Goal: Check status: Check status

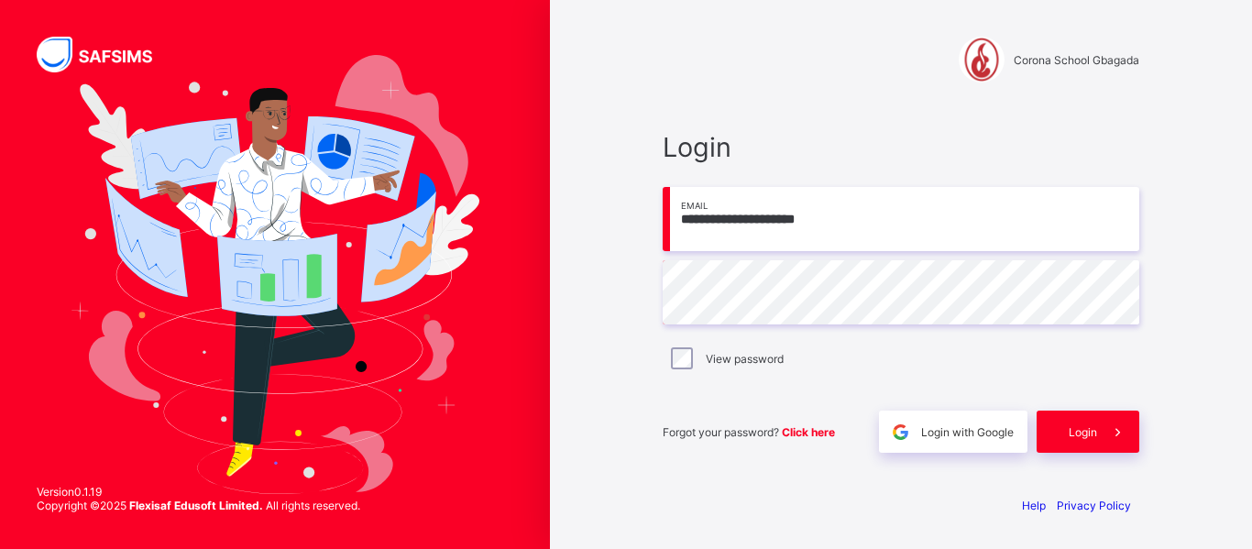
click at [816, 432] on span "Click here" at bounding box center [808, 432] width 53 height 14
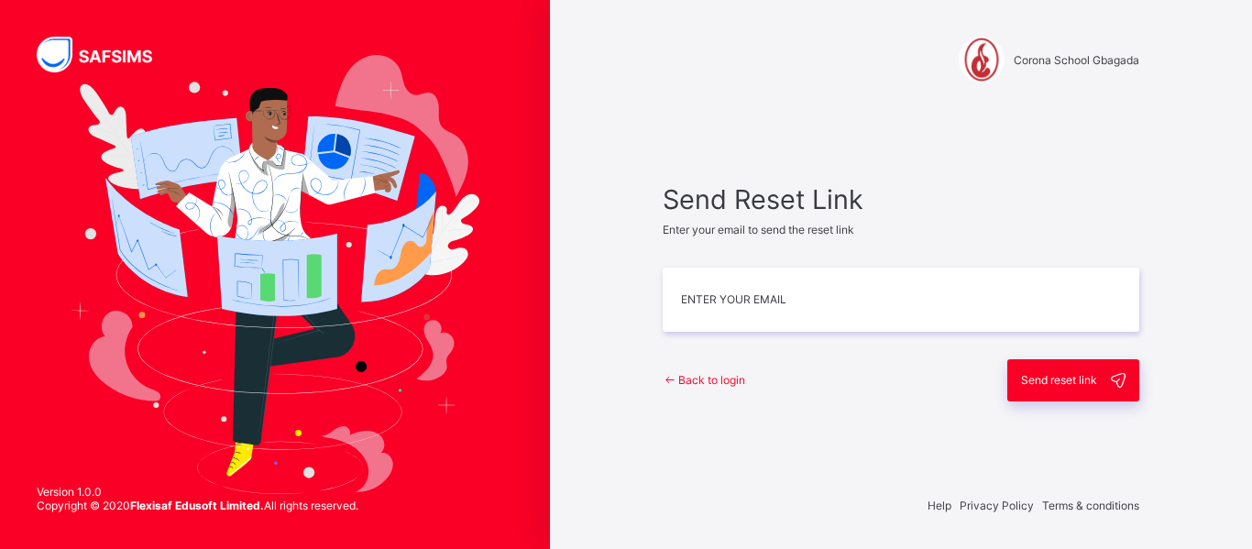
type input "**********"
click at [733, 384] on span "Back to login" at bounding box center [711, 380] width 67 height 14
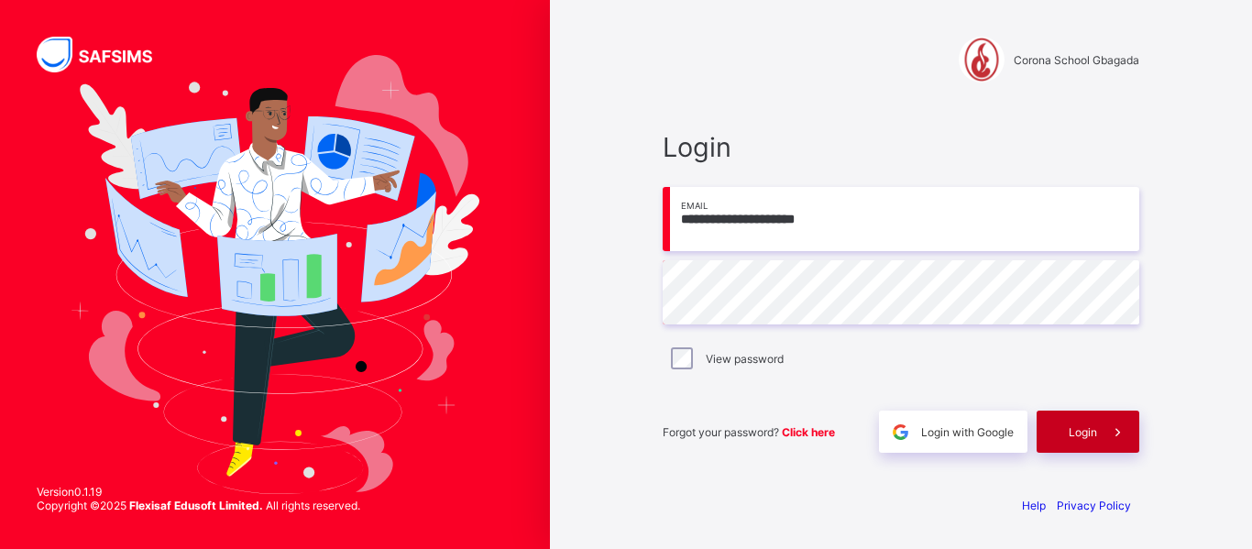
click at [1073, 436] on span "Login" at bounding box center [1083, 432] width 28 height 14
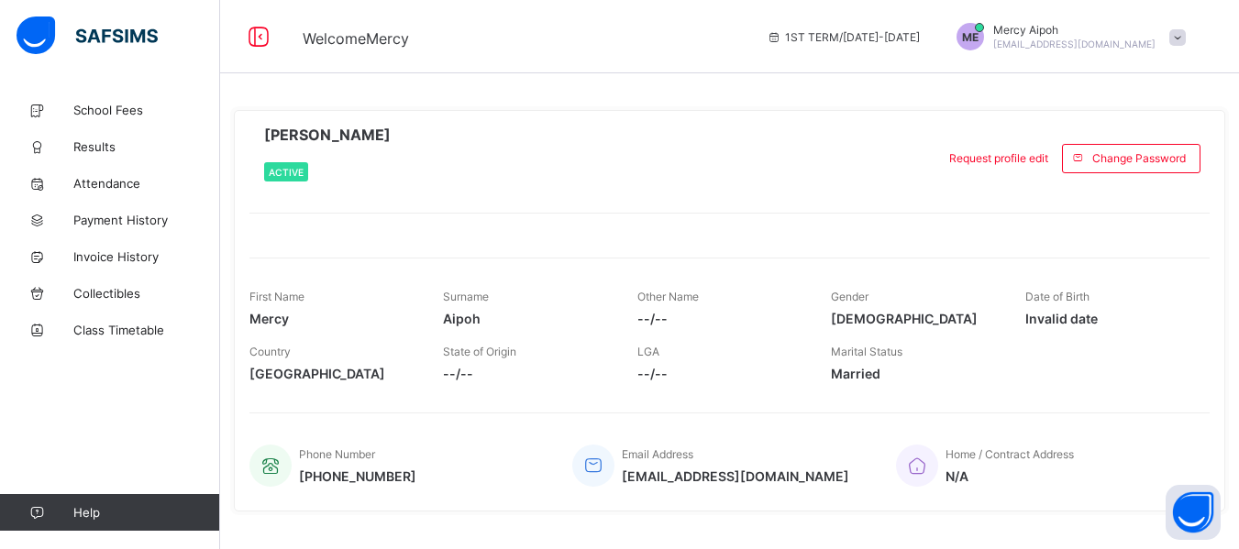
scroll to position [36, 0]
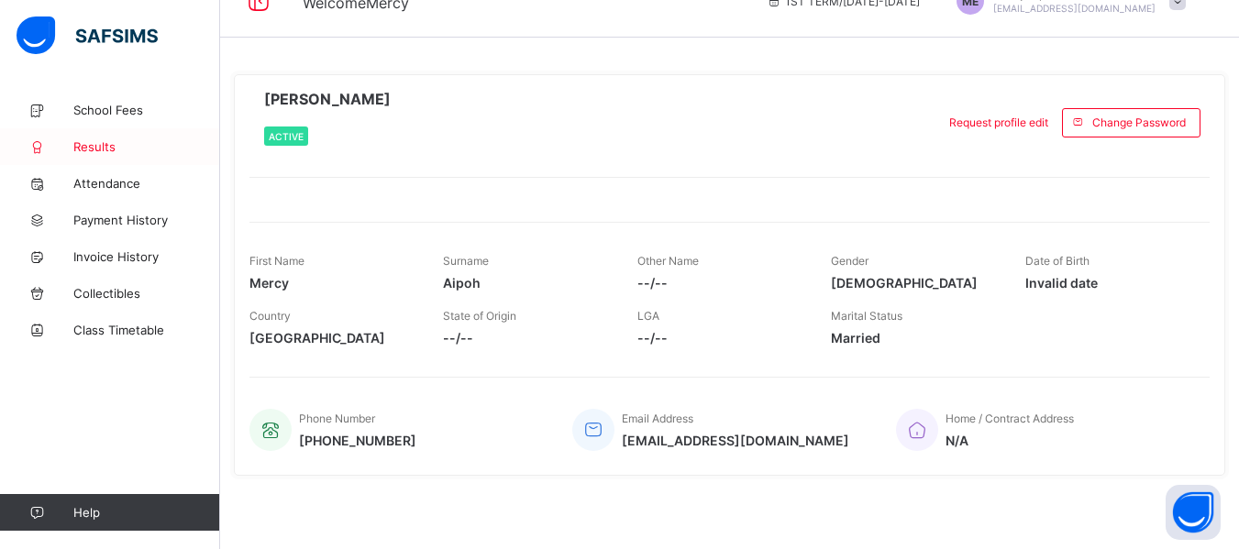
click at [111, 149] on span "Results" at bounding box center [146, 146] width 147 height 15
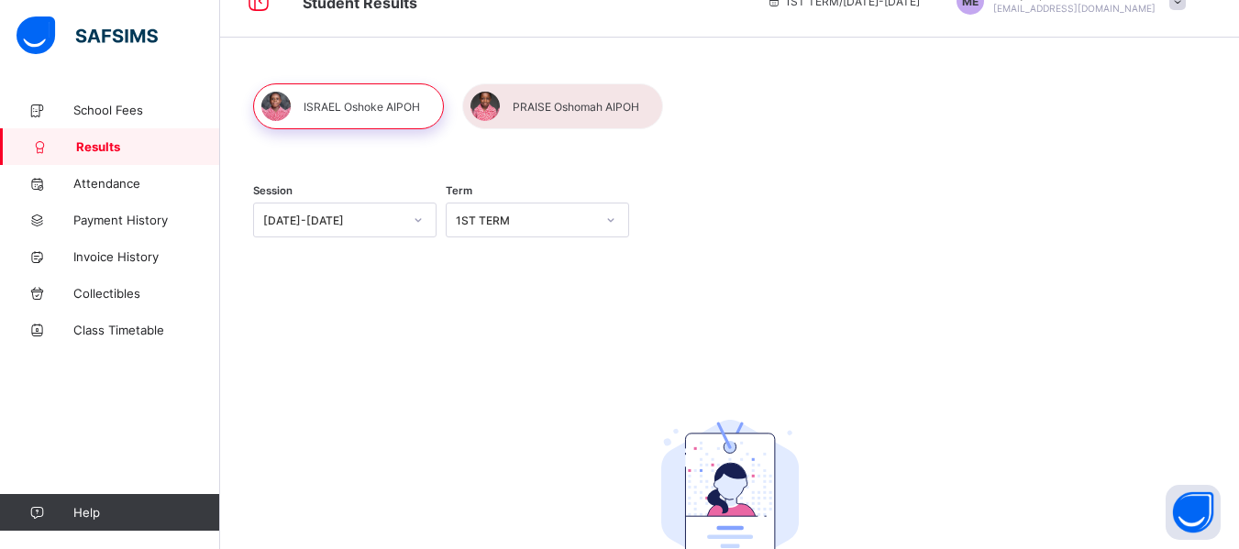
click at [533, 104] on div at bounding box center [562, 106] width 201 height 46
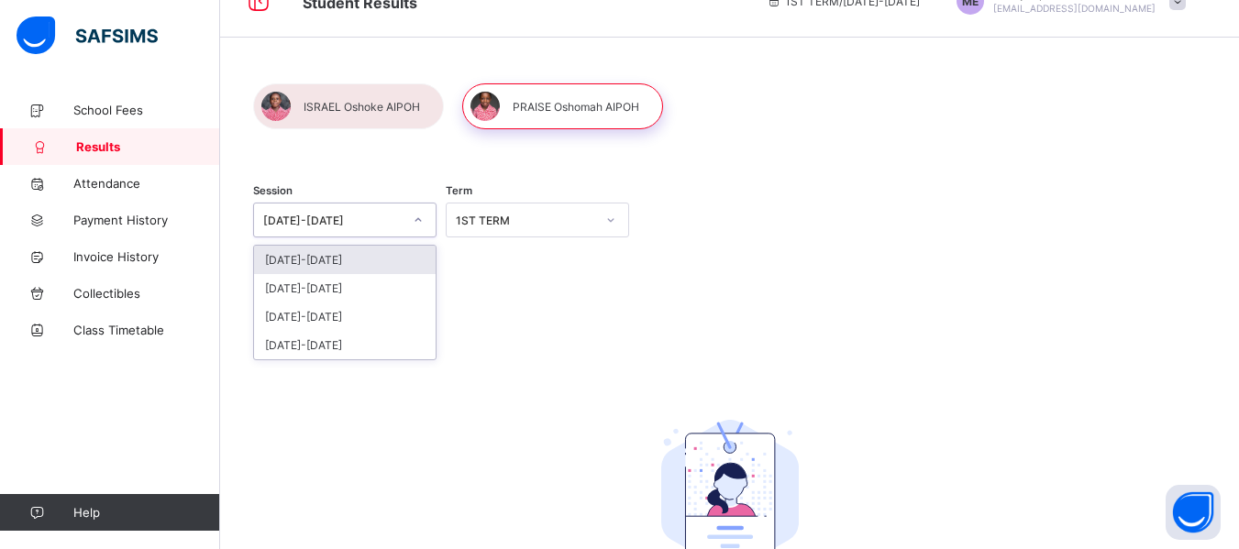
click at [313, 224] on div "[DATE]-[DATE]" at bounding box center [332, 221] width 139 height 14
click at [318, 289] on div "2024-2025" at bounding box center [345, 288] width 182 height 28
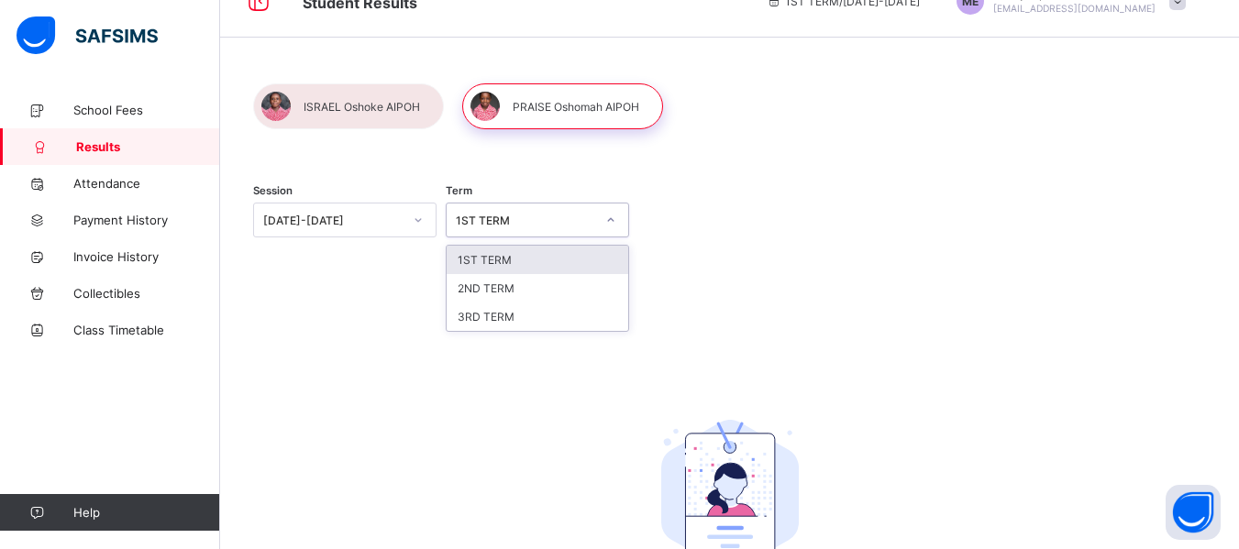
click at [541, 222] on div "1ST TERM" at bounding box center [525, 221] width 139 height 14
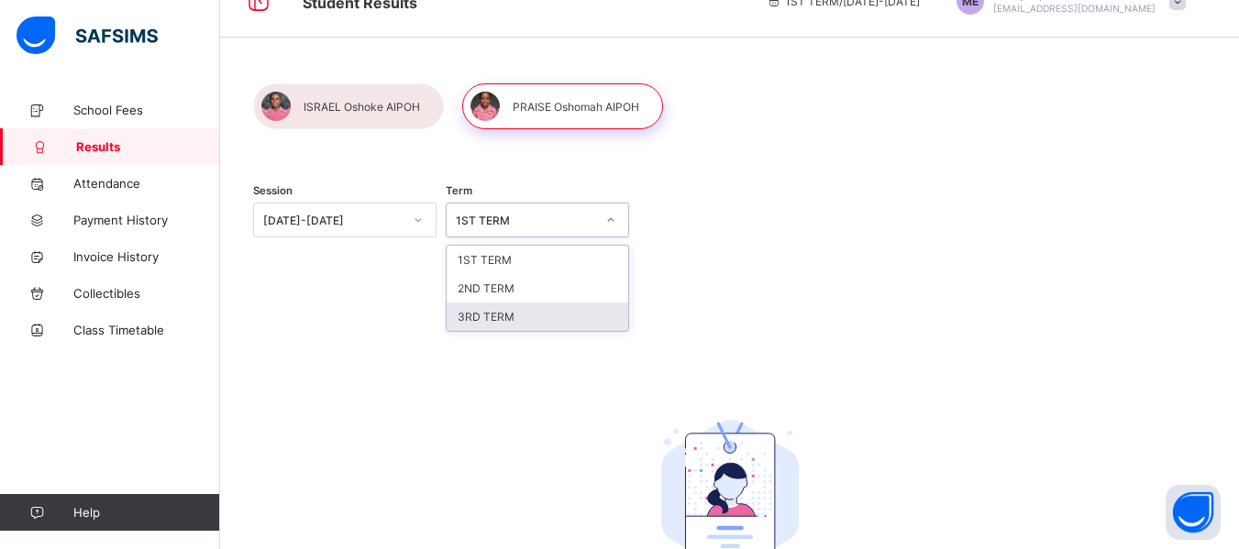
click at [522, 324] on div "3RD TERM" at bounding box center [537, 317] width 182 height 28
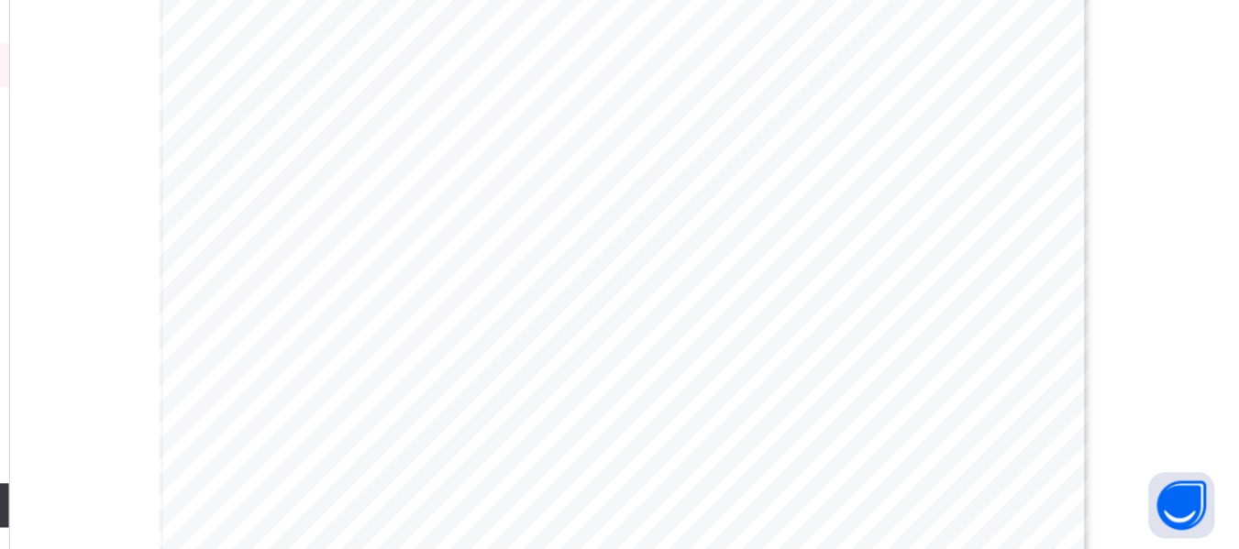
scroll to position [1029, 0]
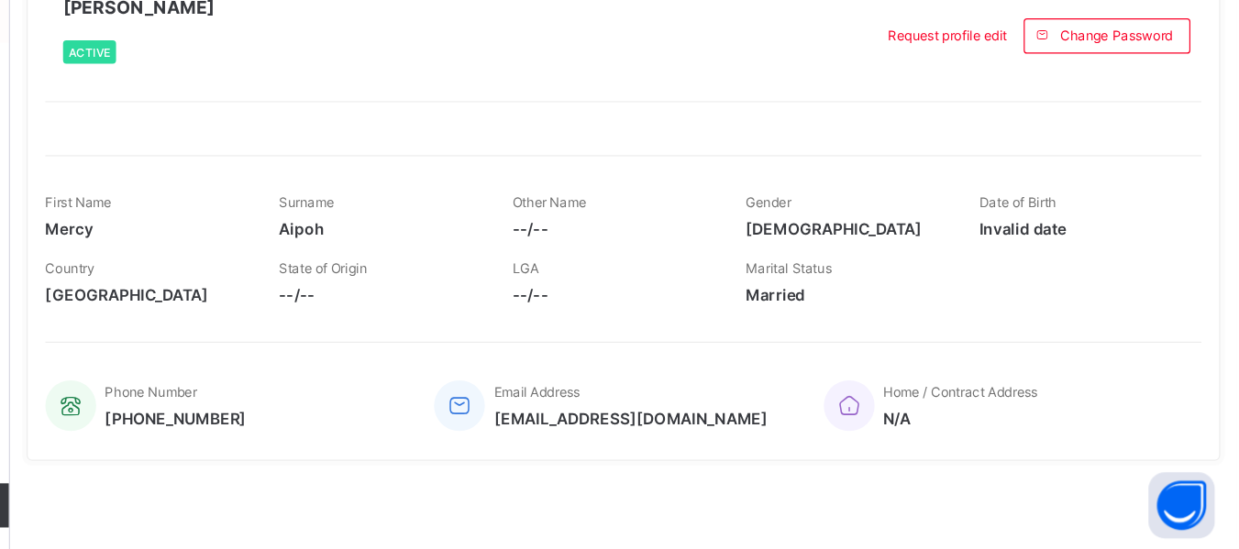
scroll to position [36, 0]
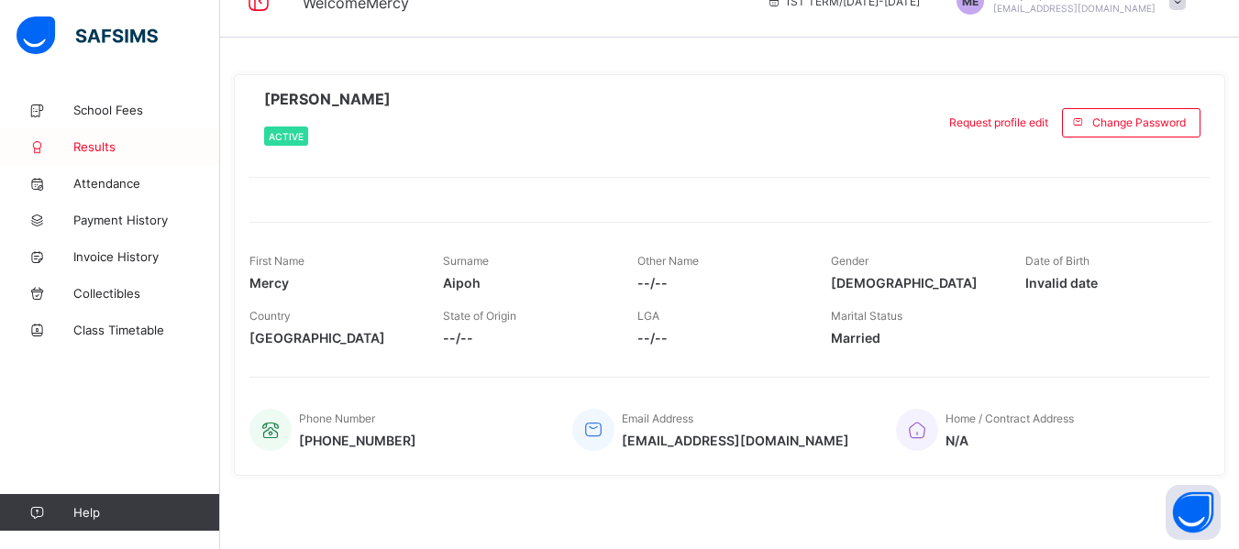
click at [115, 145] on span "Results" at bounding box center [146, 146] width 147 height 15
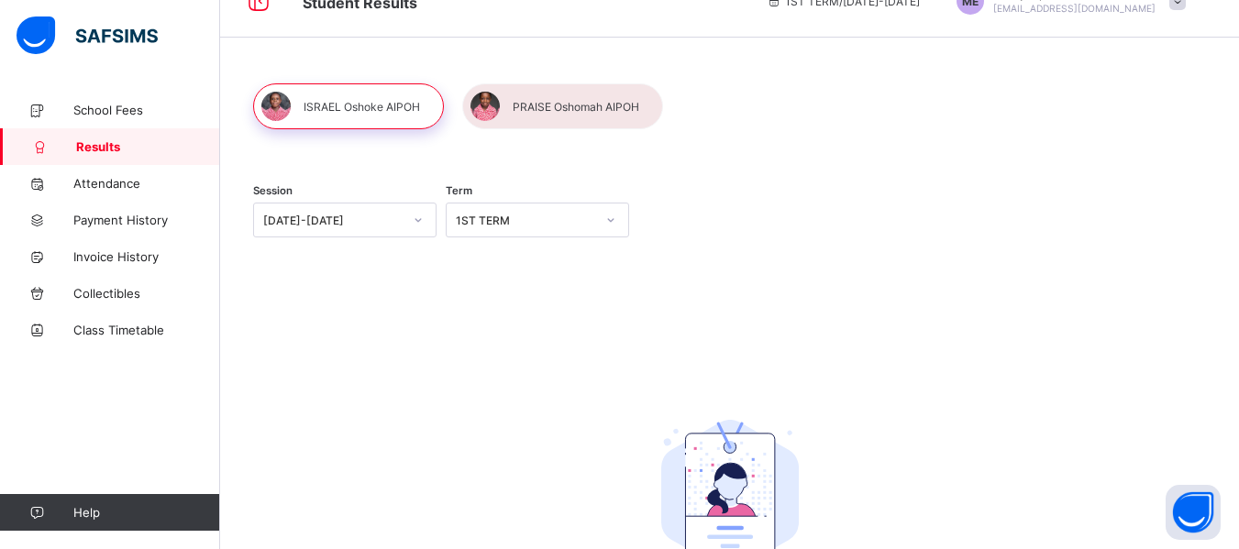
click at [387, 107] on div at bounding box center [348, 106] width 191 height 46
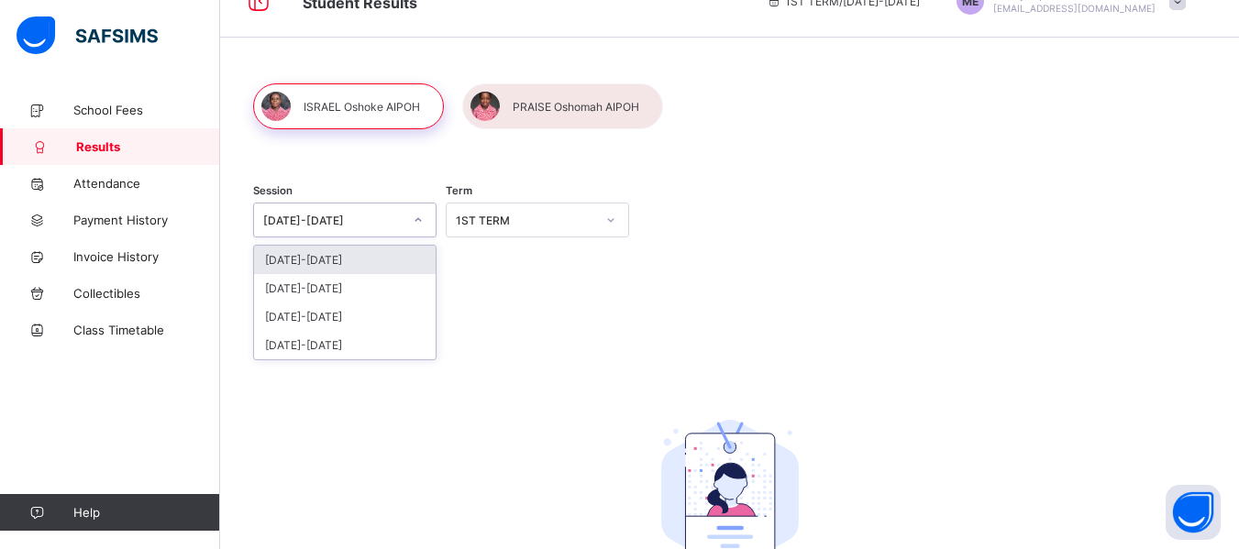
click at [356, 214] on div "2025-2026" at bounding box center [332, 221] width 139 height 14
click at [322, 294] on div "2024-2025" at bounding box center [345, 288] width 182 height 28
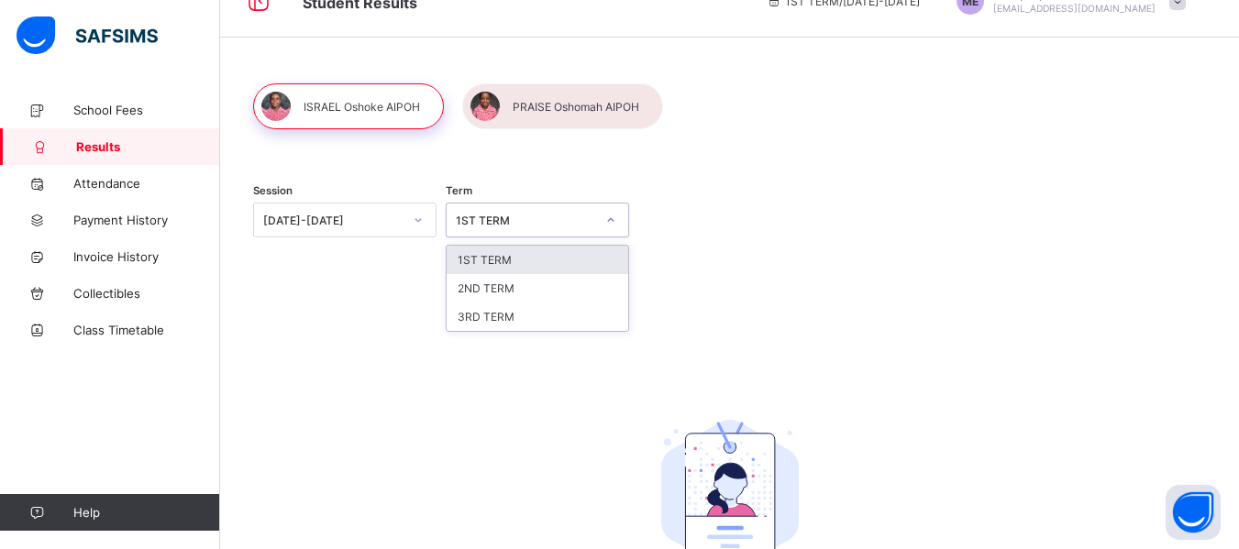
click at [605, 216] on div at bounding box center [610, 219] width 31 height 29
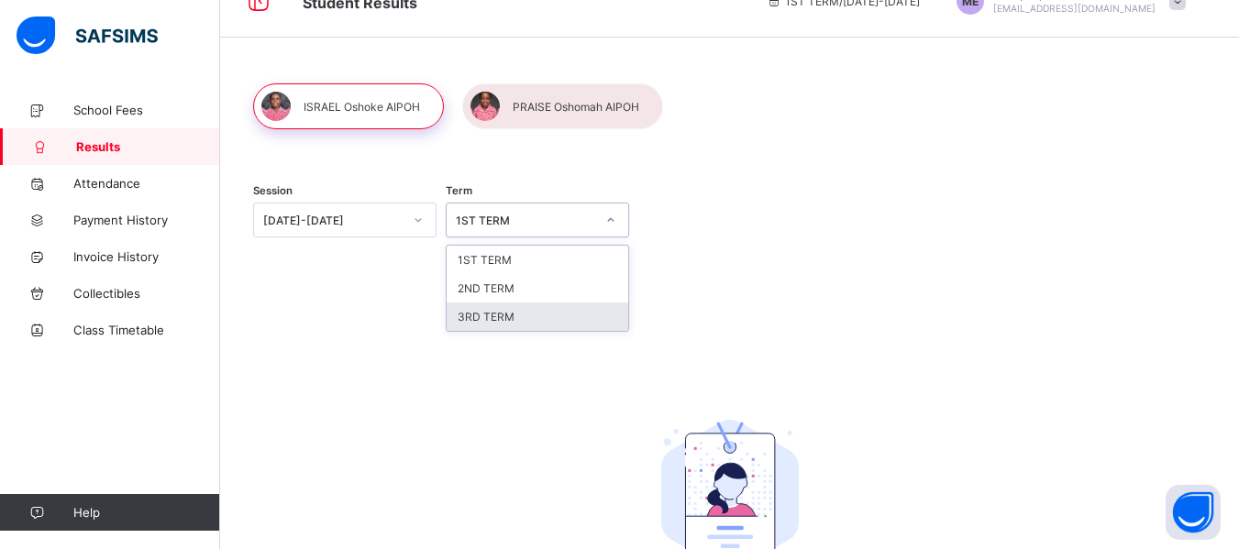
click at [546, 322] on div "3RD TERM" at bounding box center [537, 317] width 182 height 28
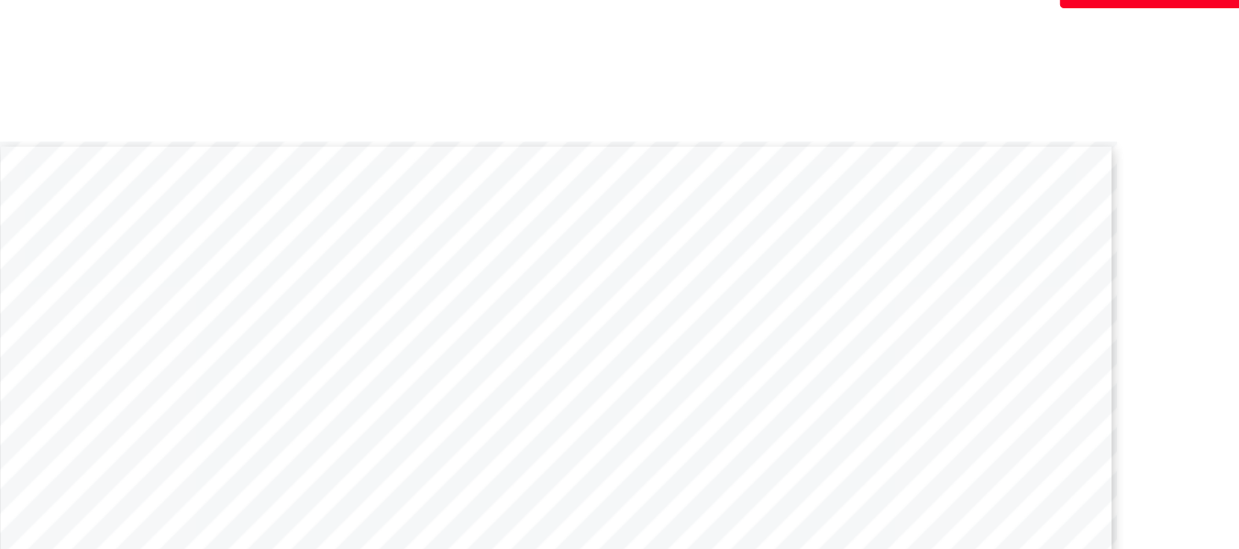
scroll to position [444, 0]
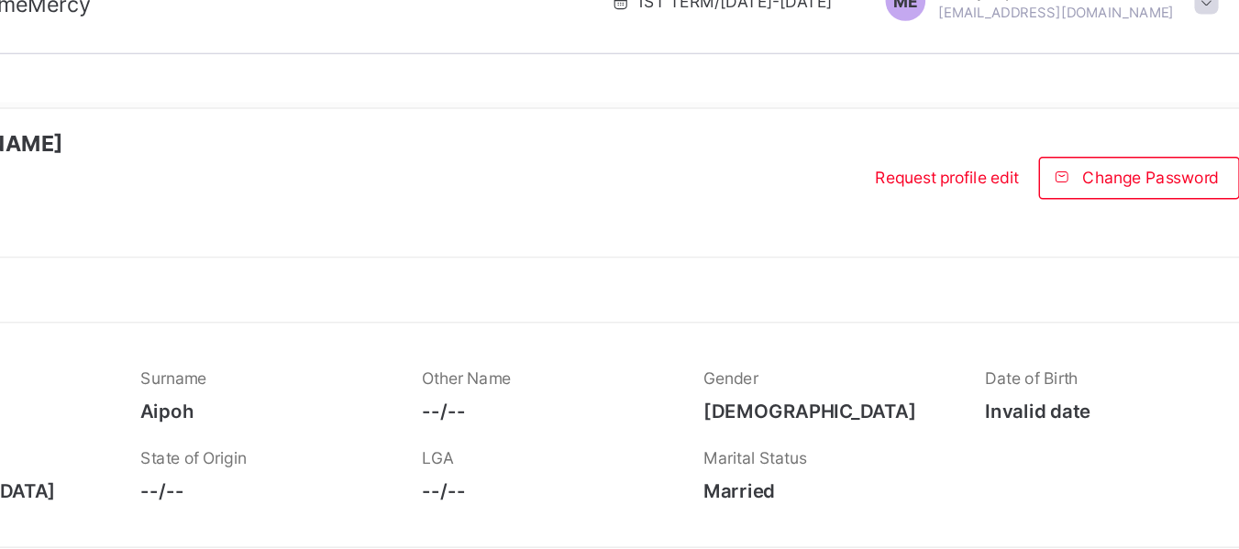
scroll to position [36, 0]
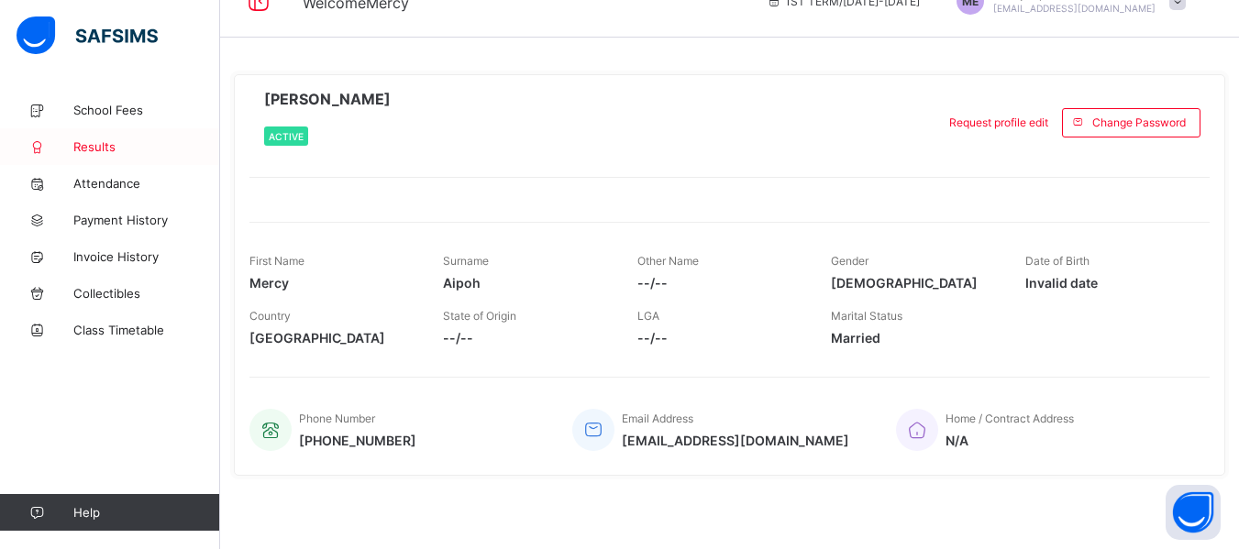
click at [106, 143] on span "Results" at bounding box center [146, 146] width 147 height 15
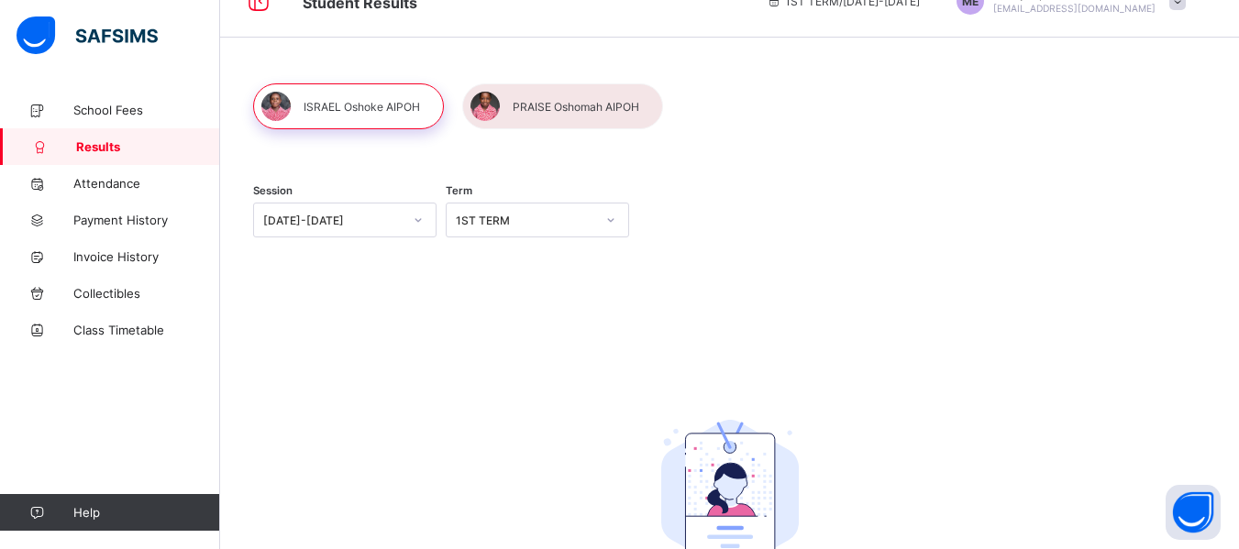
click at [526, 105] on div at bounding box center [562, 106] width 201 height 46
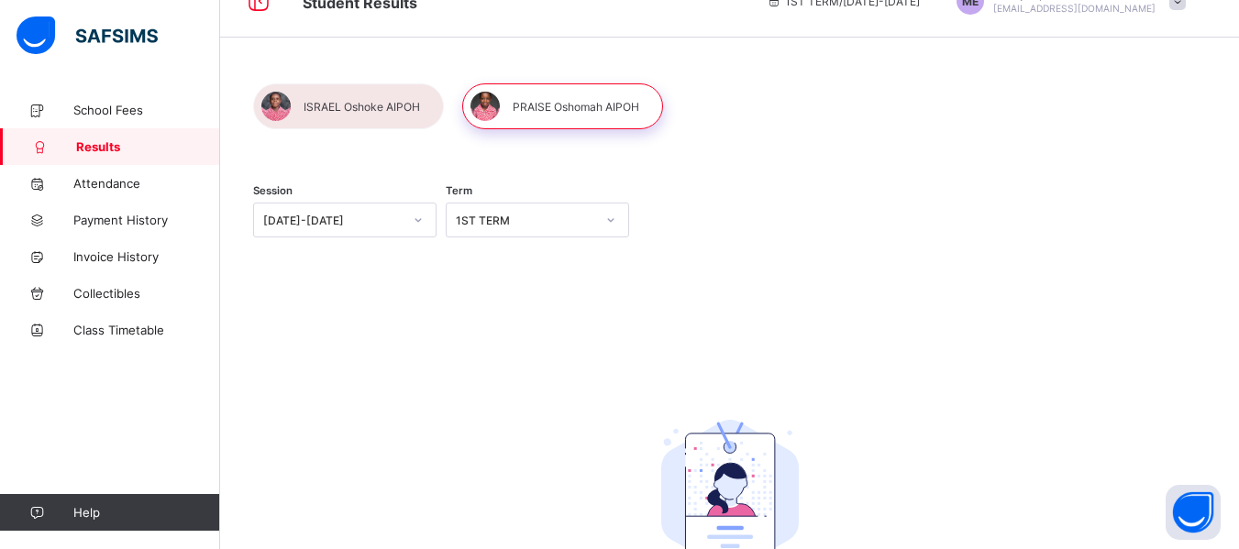
click at [404, 218] on div at bounding box center [417, 219] width 31 height 29
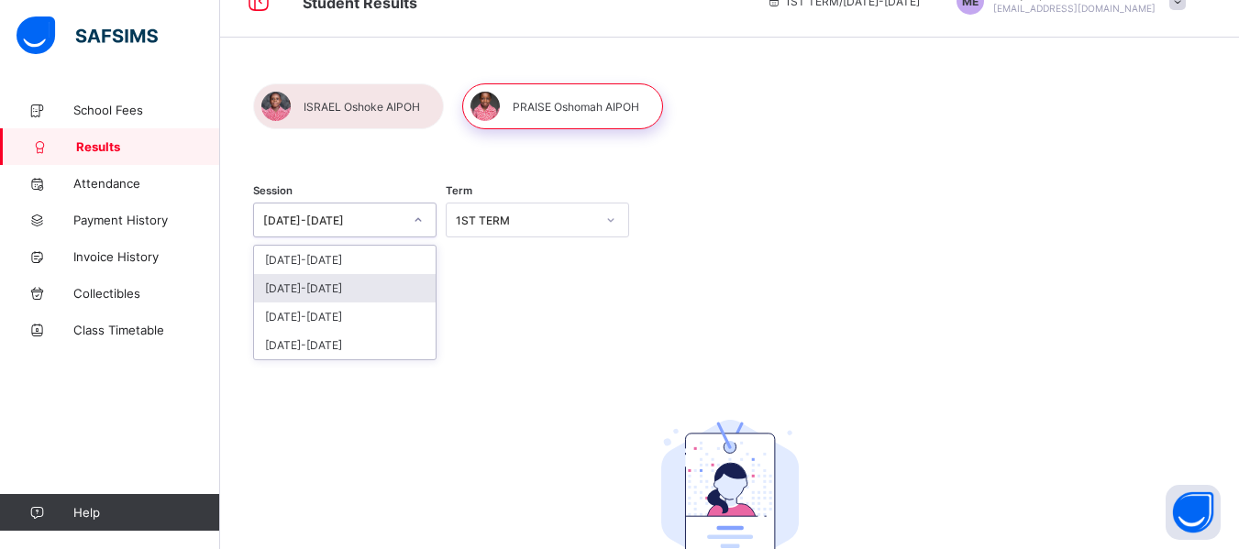
click at [316, 283] on div "2024-2025" at bounding box center [345, 288] width 182 height 28
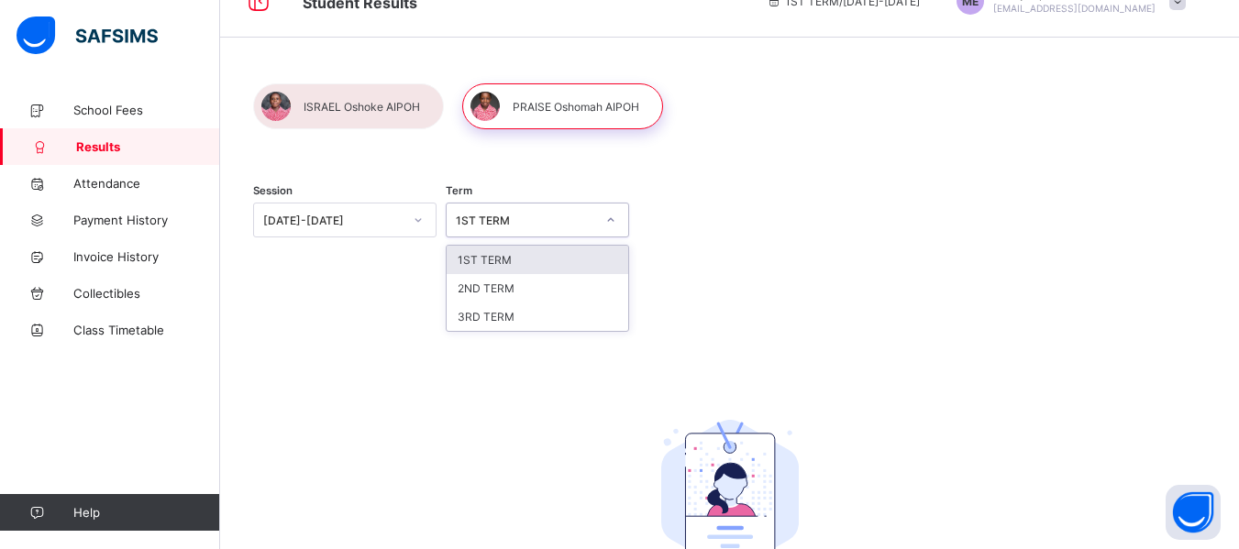
click at [568, 223] on div "1ST TERM" at bounding box center [525, 221] width 139 height 14
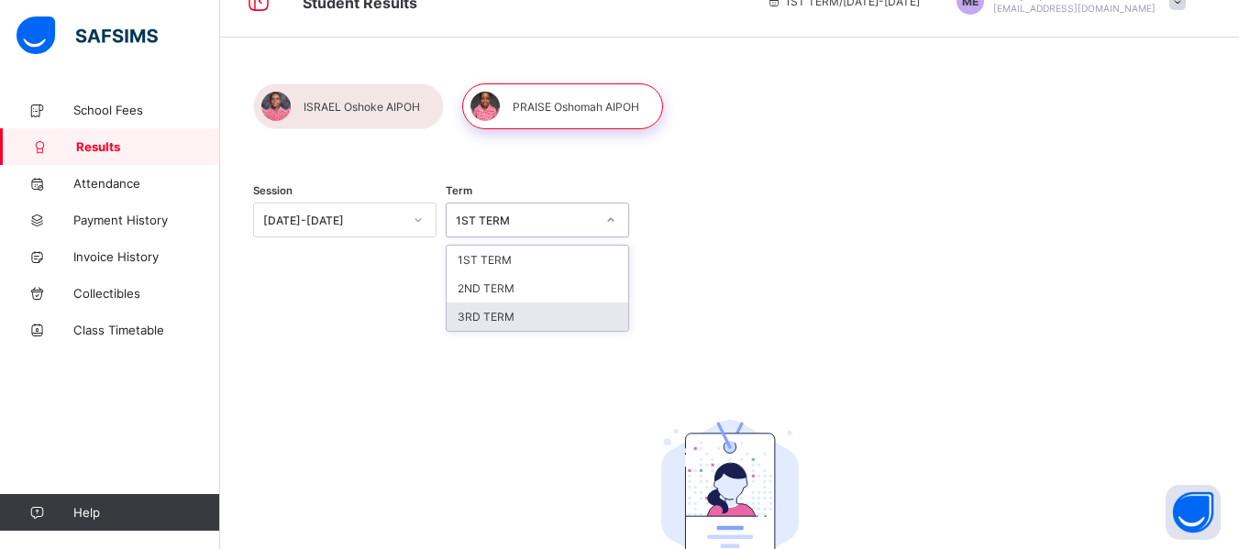
click at [534, 309] on div "3RD TERM" at bounding box center [537, 317] width 182 height 28
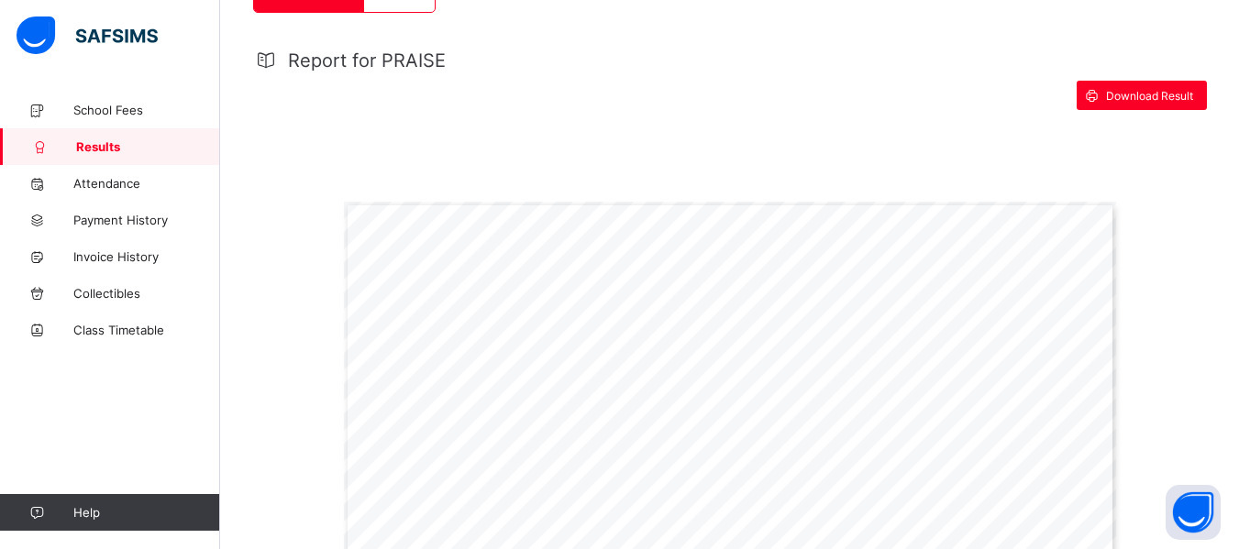
scroll to position [329, 0]
